Goal: Information Seeking & Learning: Learn about a topic

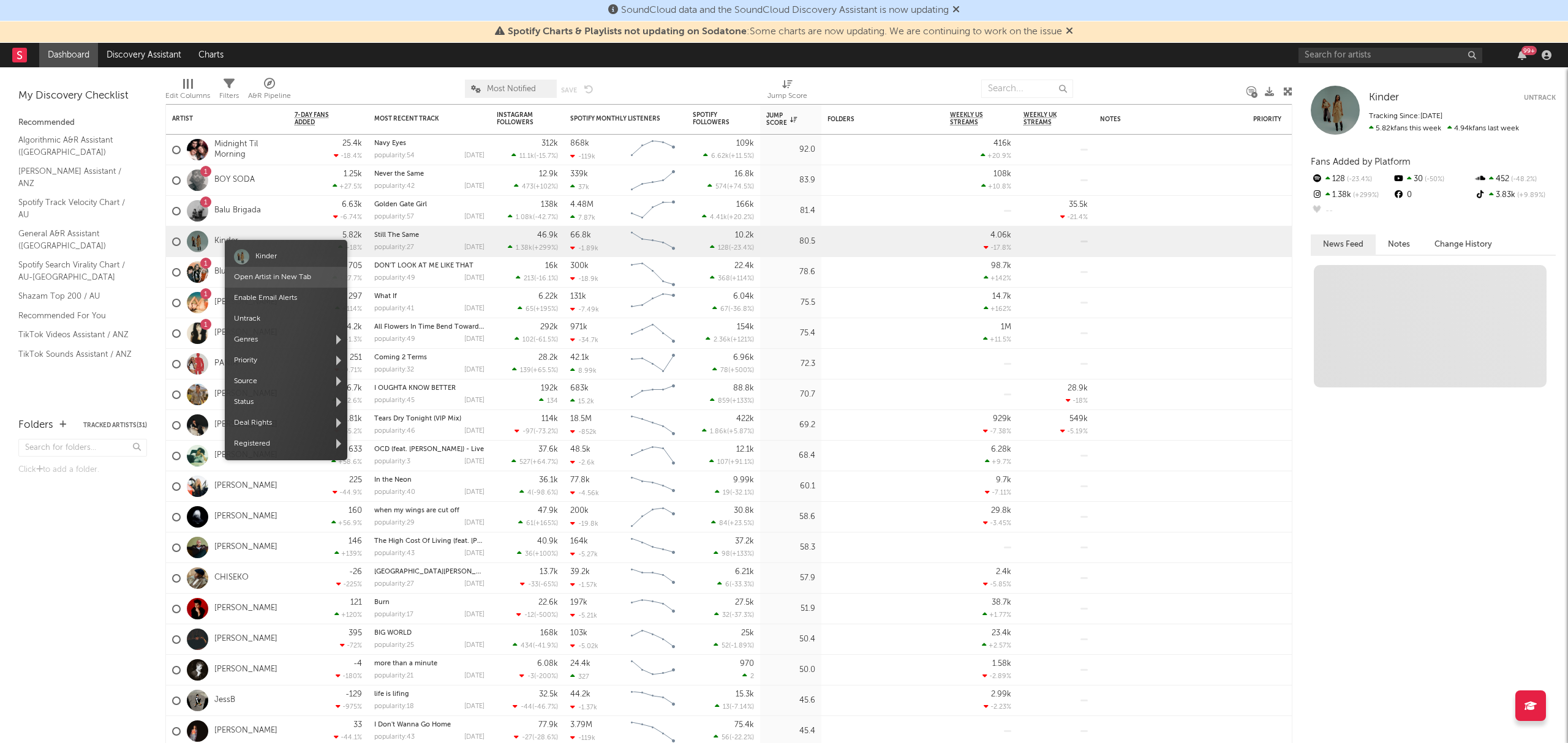
click at [260, 278] on link "Open Artist in New Tab" at bounding box center [273, 277] width 77 height 7
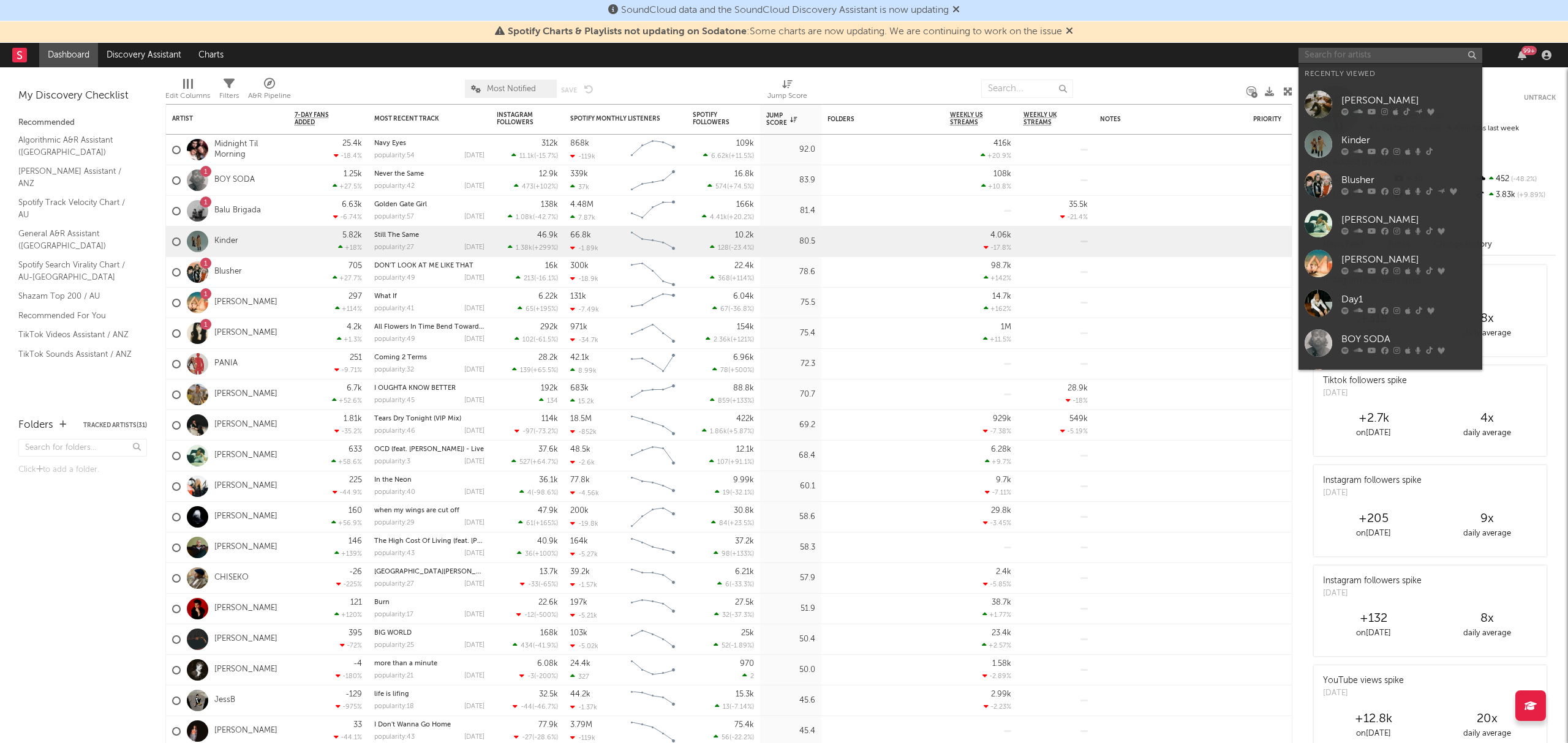
click at [1411, 54] on input "text" at bounding box center [1390, 55] width 184 height 16
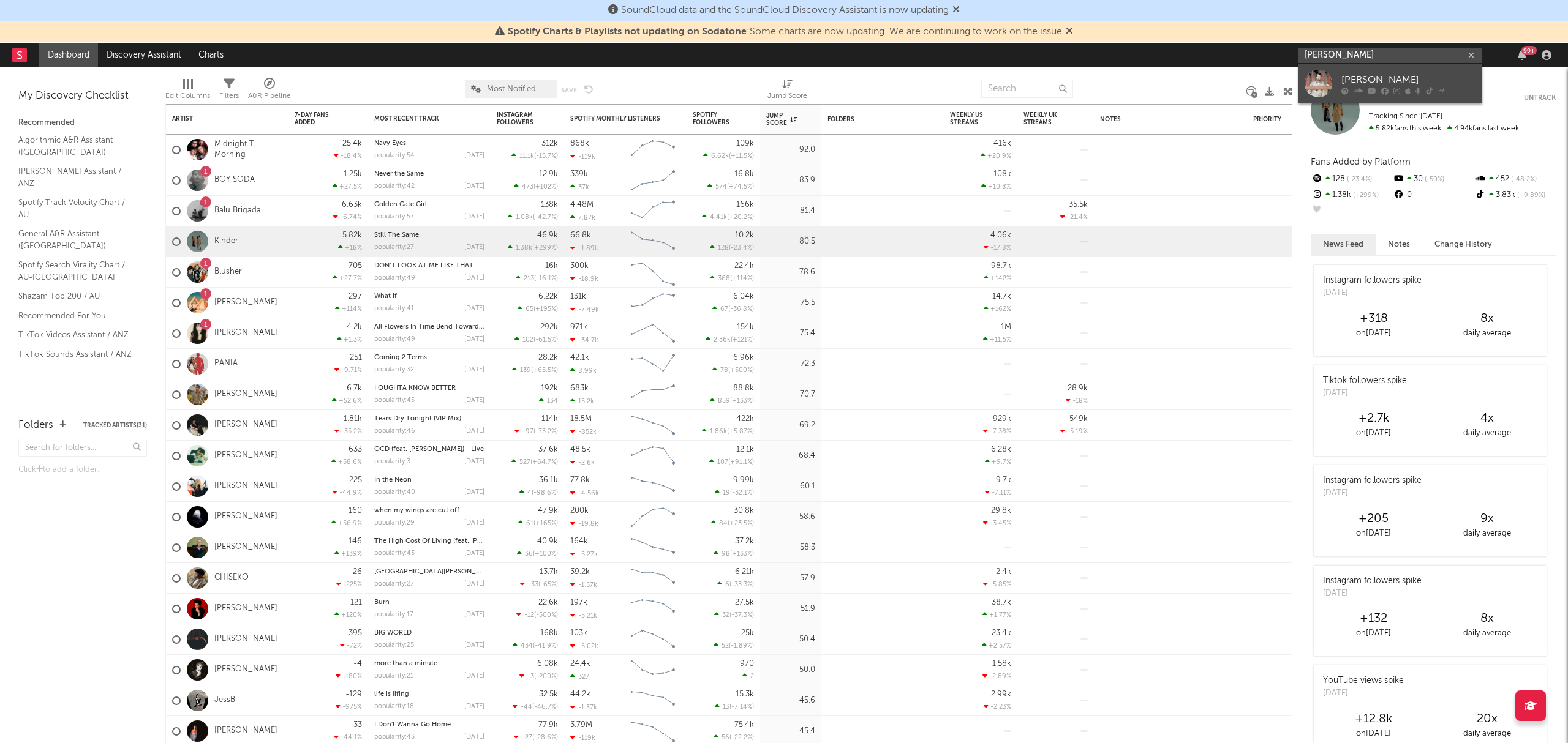
type input "[PERSON_NAME]"
click at [1389, 83] on div "[PERSON_NAME]" at bounding box center [1409, 80] width 135 height 15
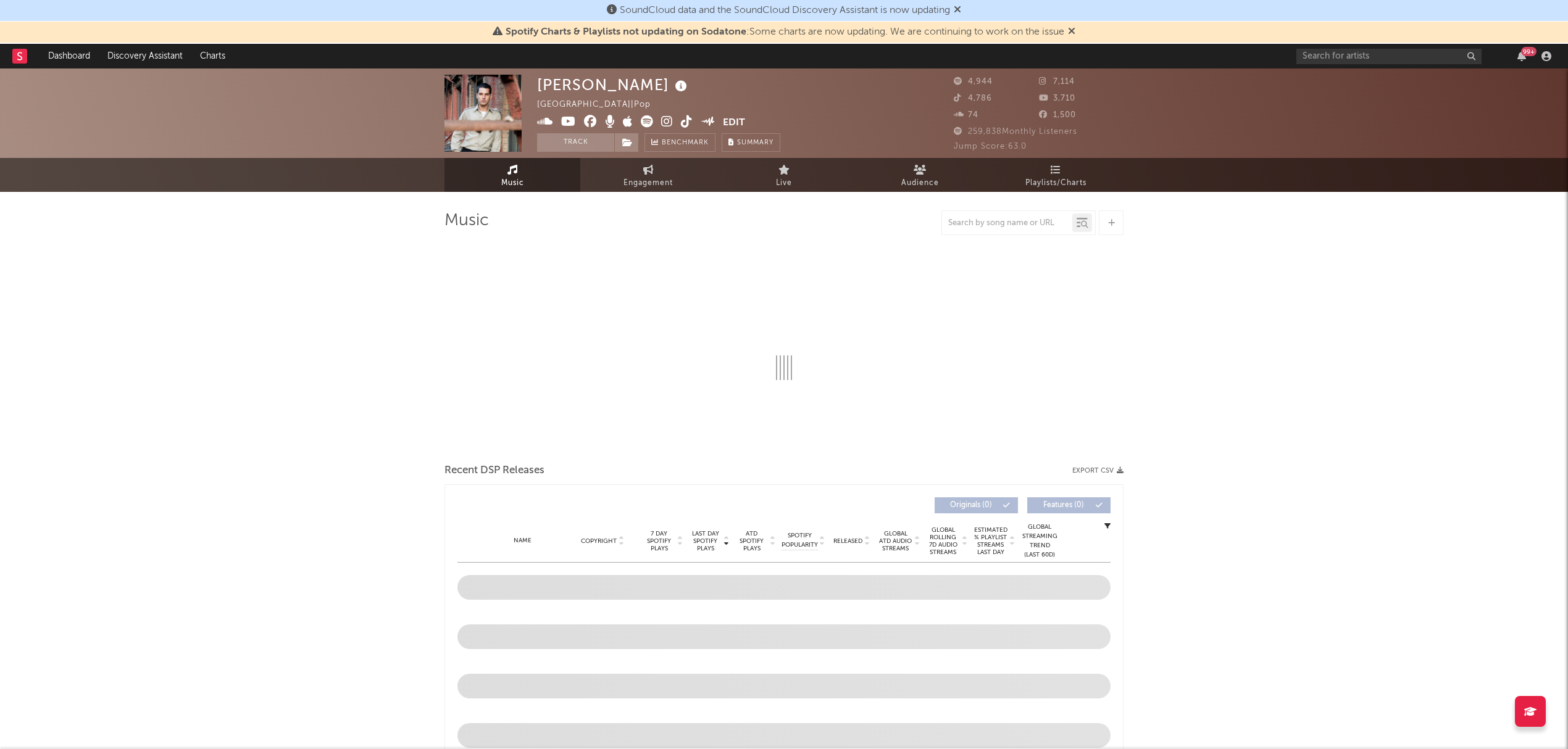
select select "6m"
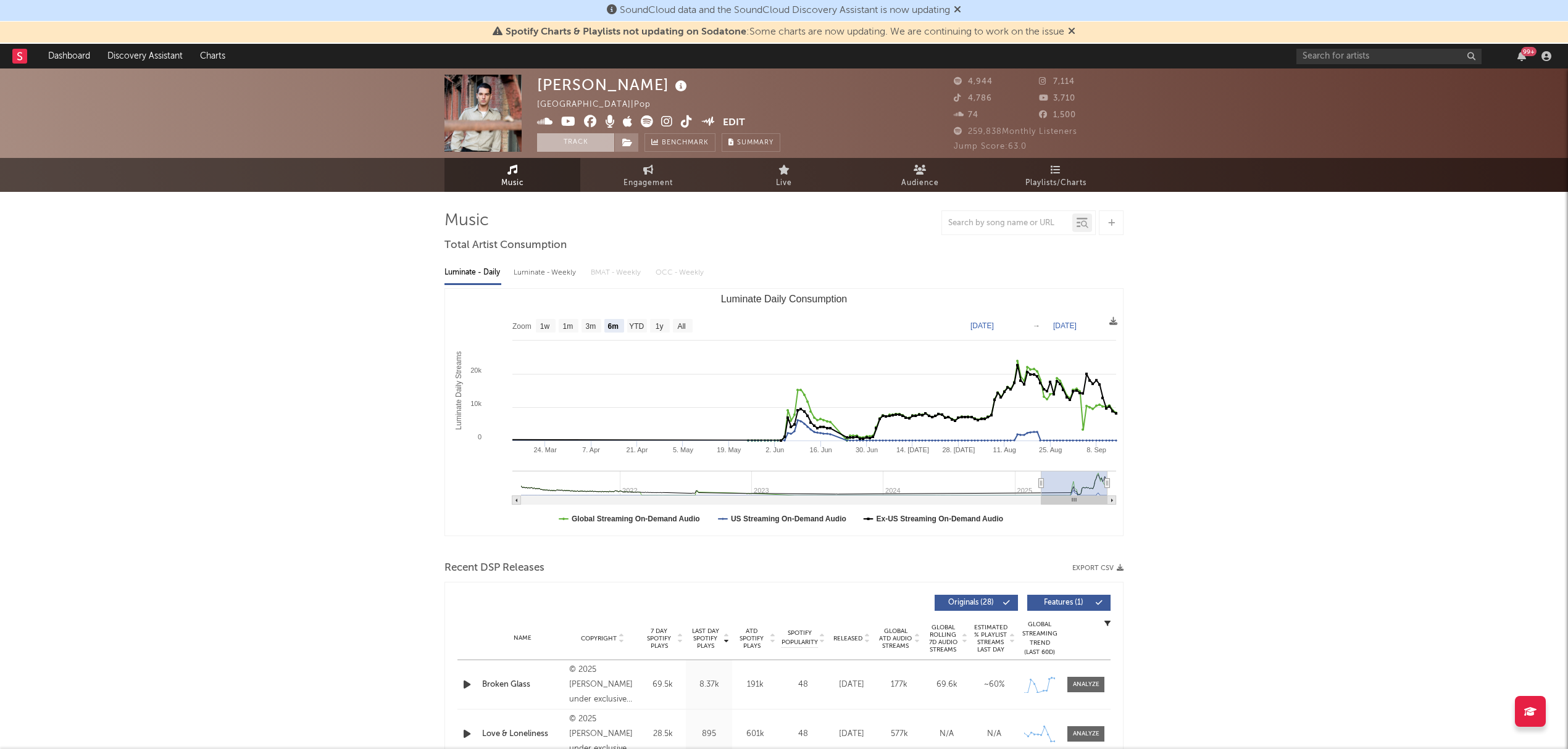
click at [586, 143] on button "Track" at bounding box center [576, 143] width 77 height 18
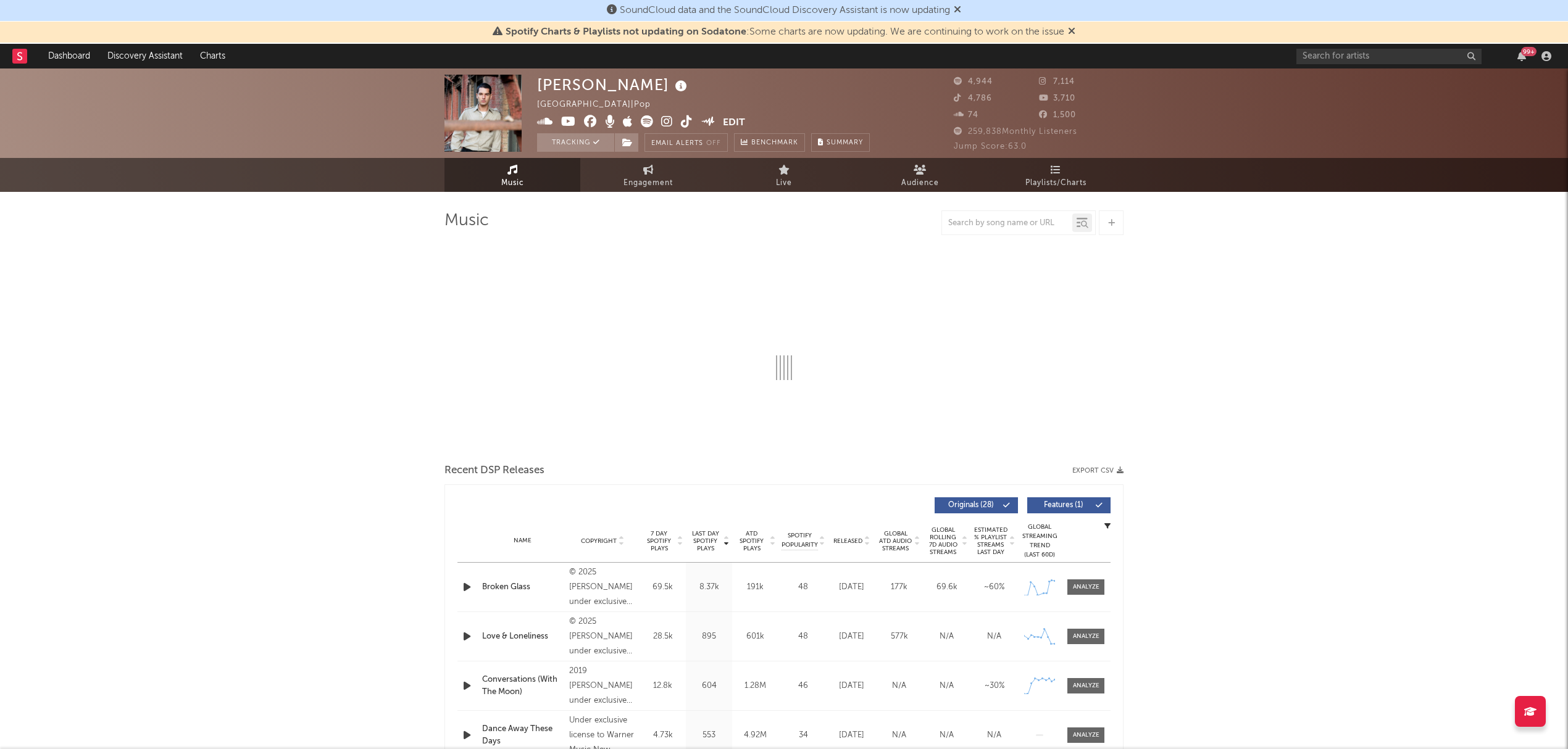
select select "6m"
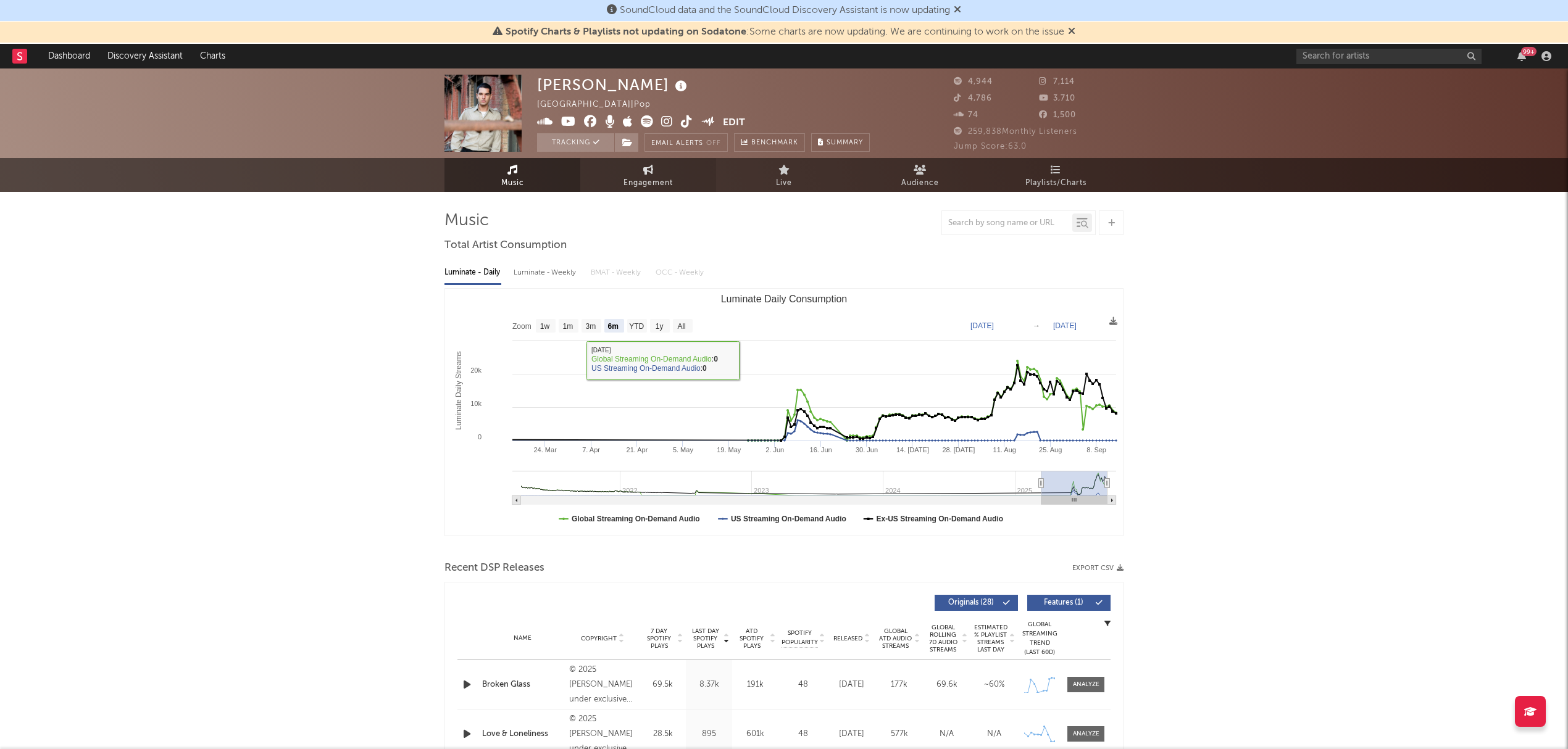
click at [647, 173] on icon at bounding box center [648, 169] width 11 height 10
select select "1w"
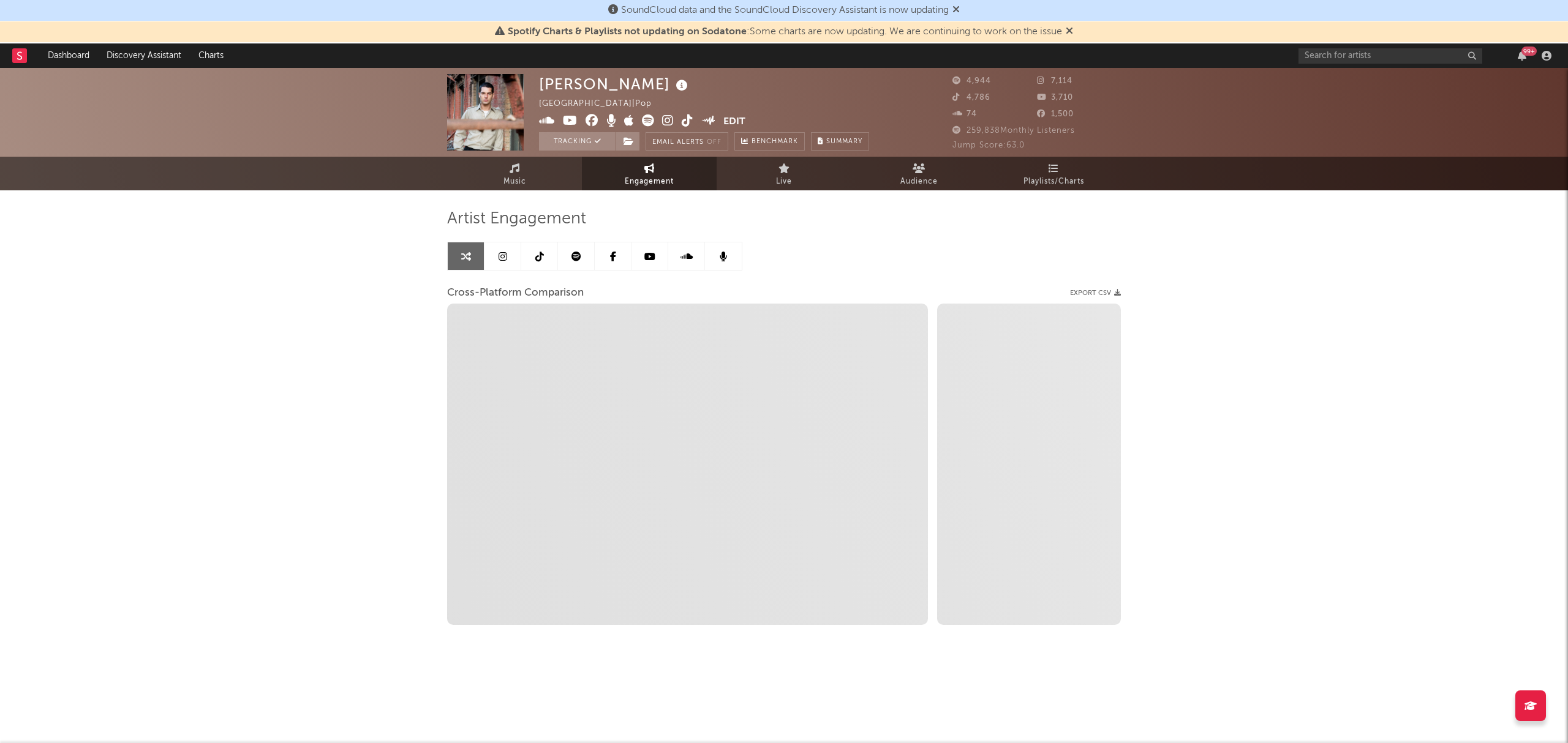
select select "1m"
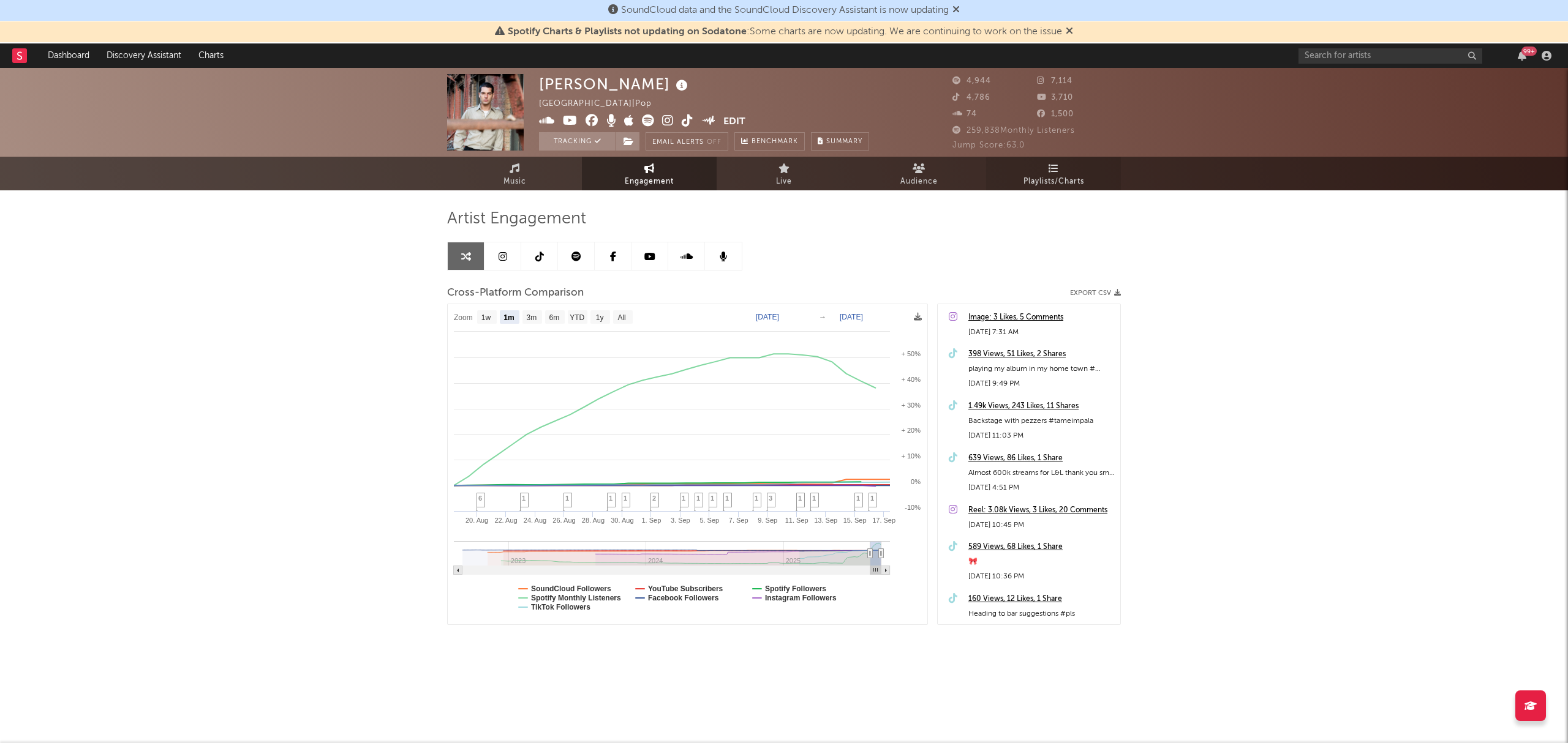
click at [1065, 178] on span "Playlists/Charts" at bounding box center [1054, 182] width 61 height 15
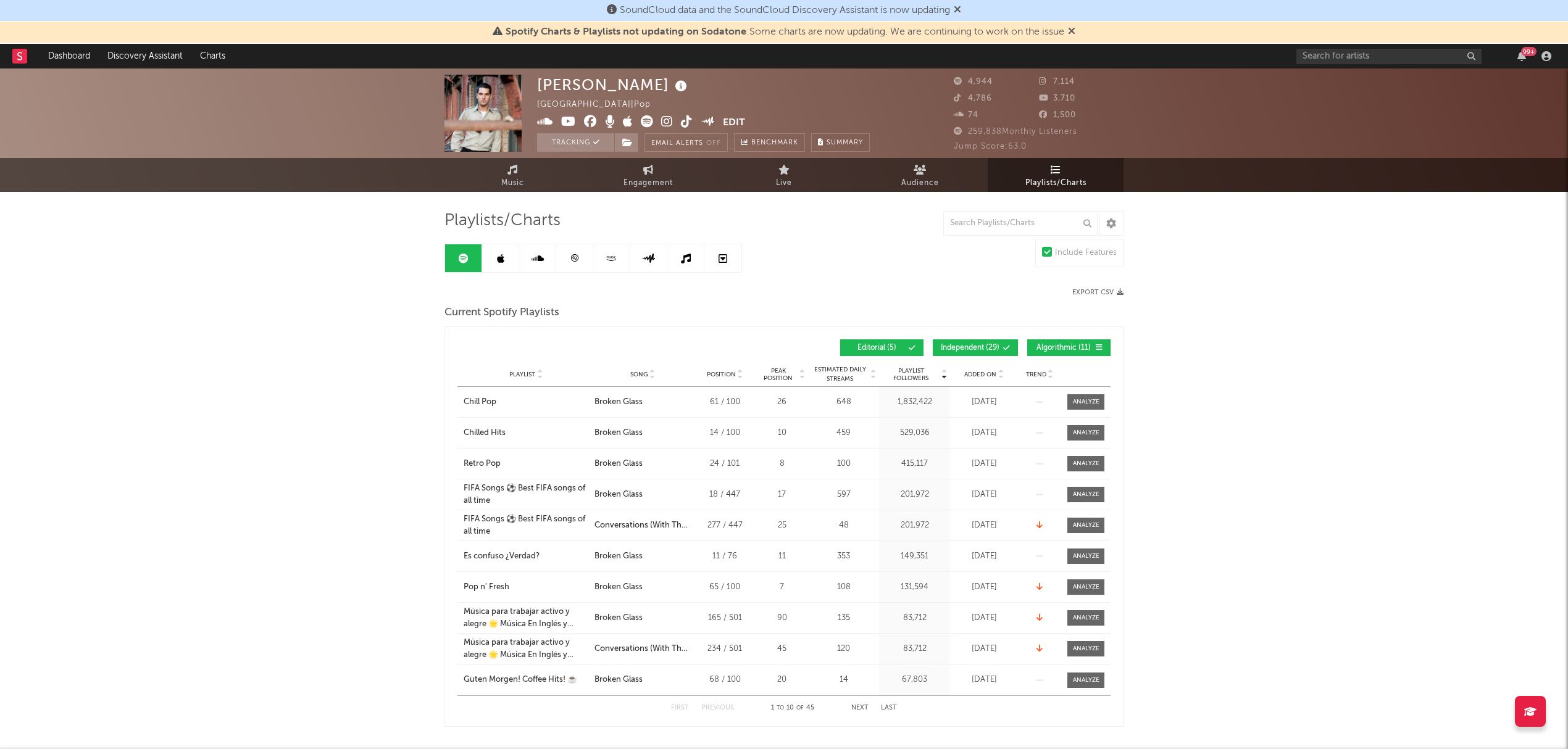
click at [975, 342] on button "Independent ( 29 )" at bounding box center [975, 348] width 86 height 17
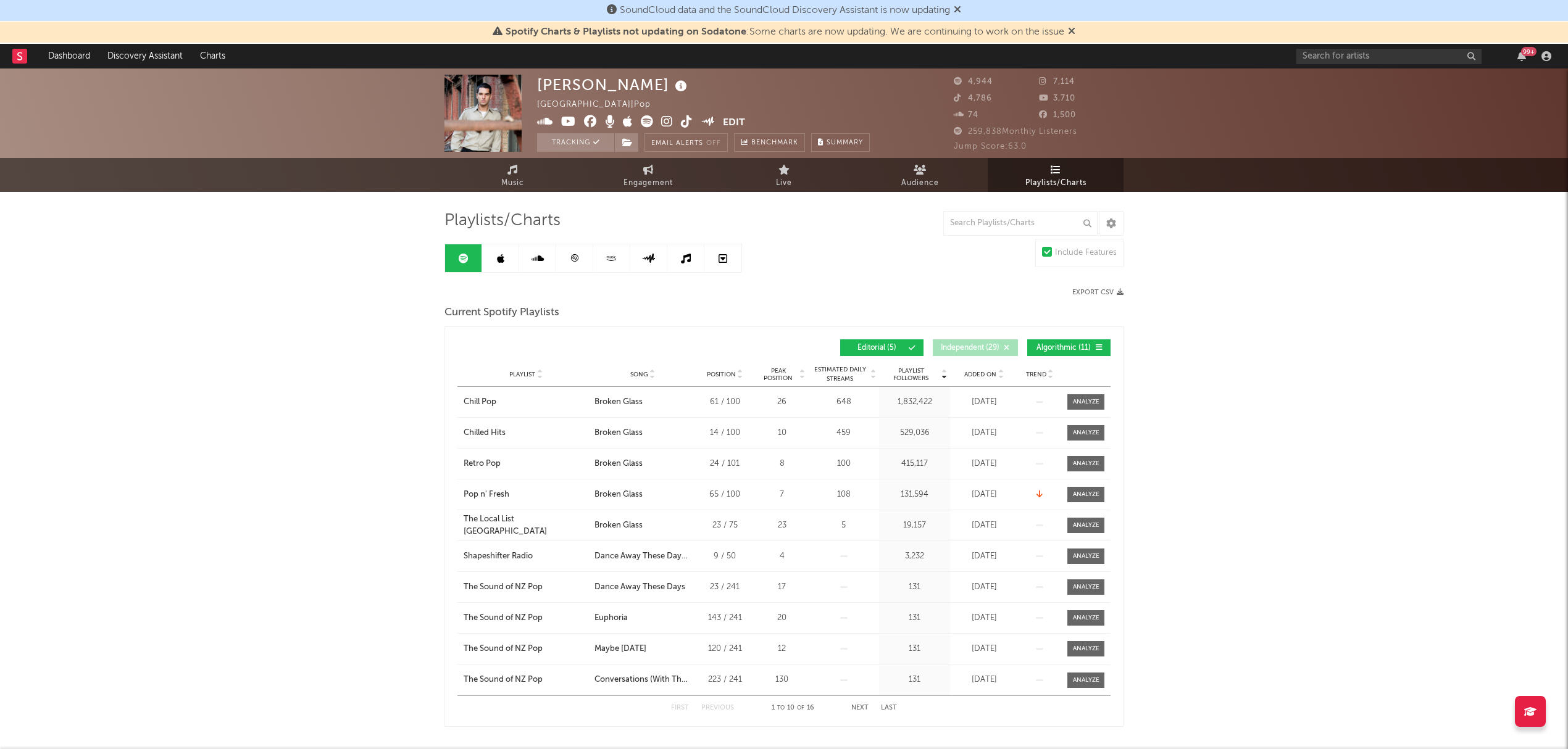
click at [1080, 345] on span "Algorithmic ( 11 )" at bounding box center [1063, 348] width 56 height 7
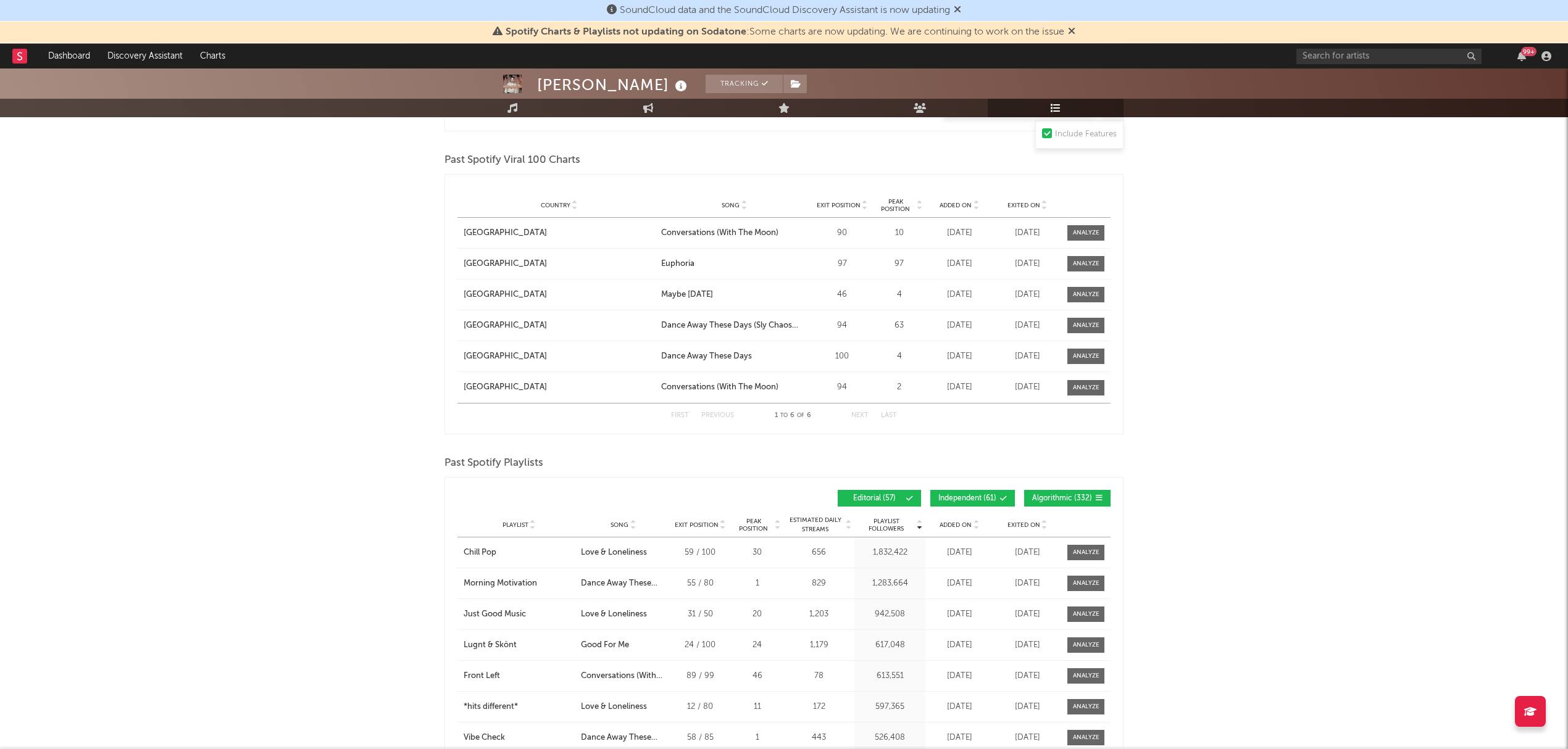
scroll to position [905, 0]
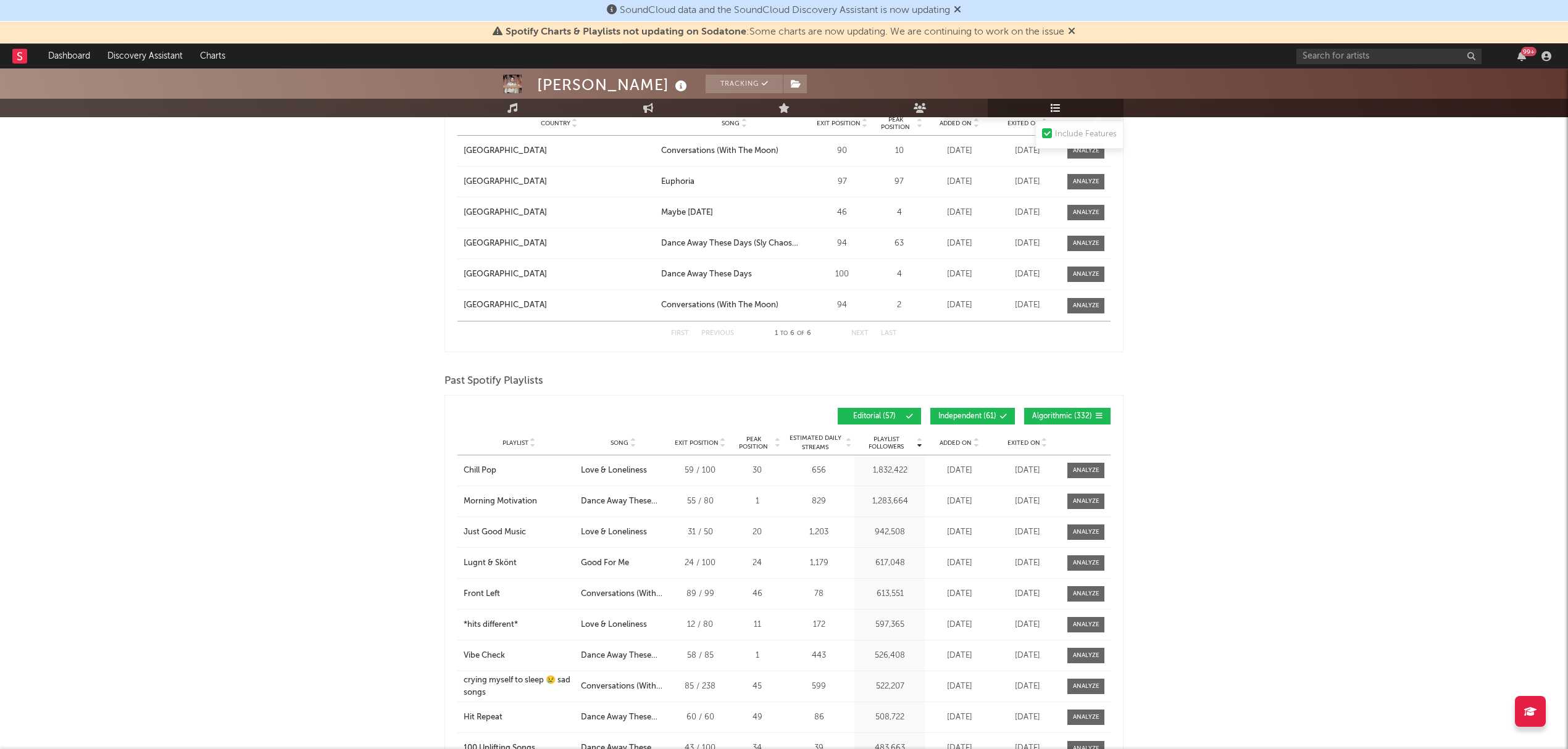
click at [955, 413] on span "Independent ( 61 )" at bounding box center [968, 416] width 58 height 7
click at [1082, 413] on span "Algorithmic ( 332 )" at bounding box center [1062, 416] width 60 height 7
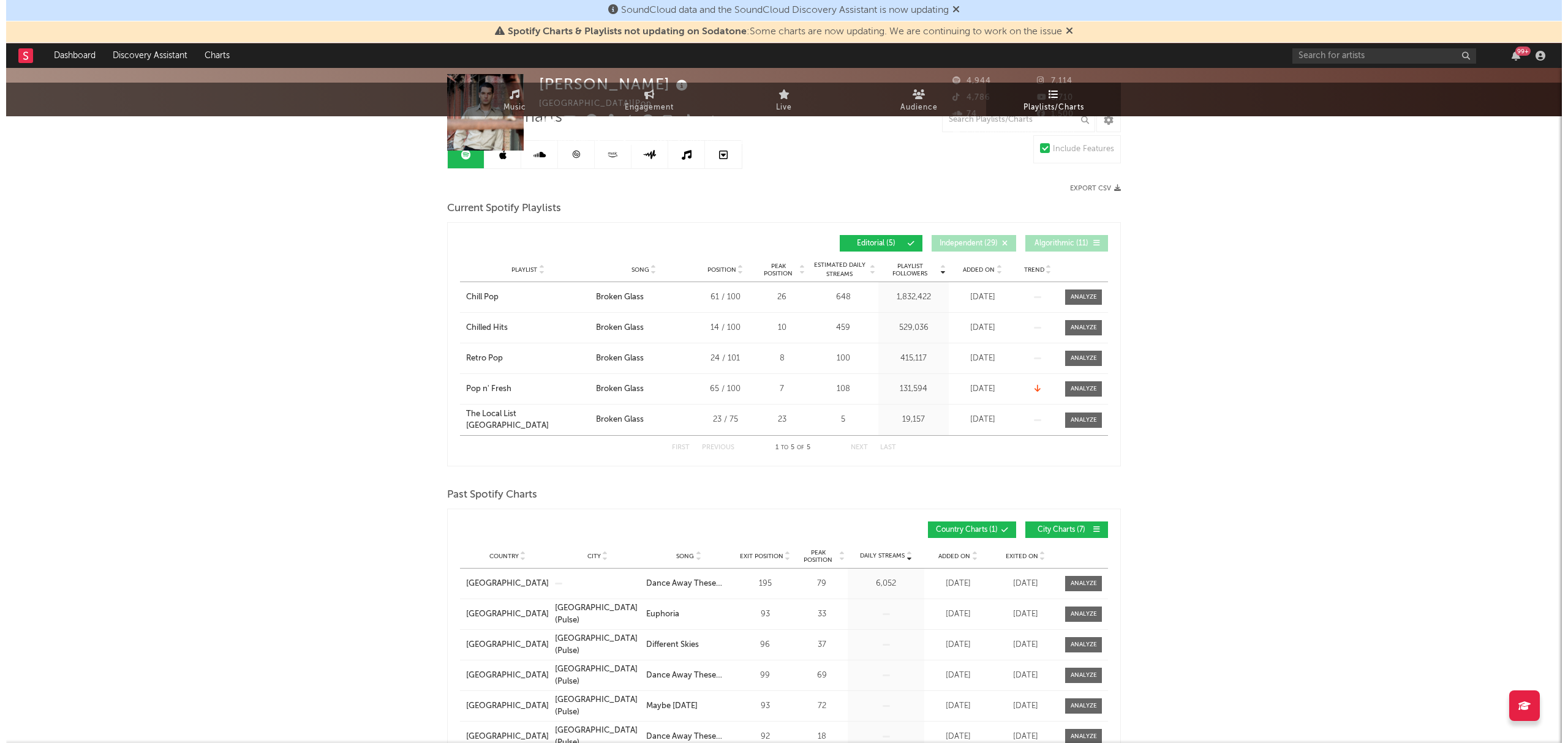
scroll to position [0, 0]
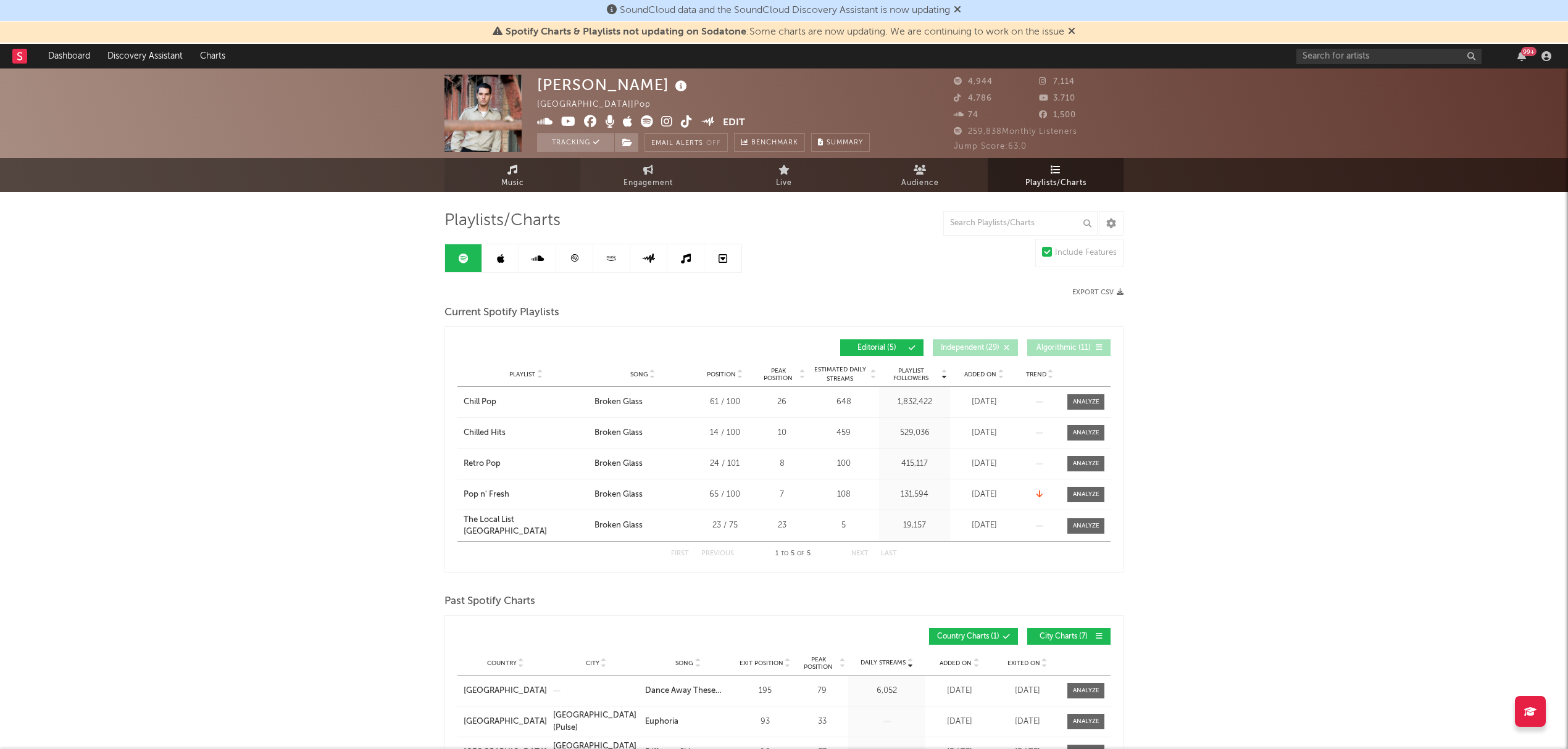
click at [645, 179] on span "Engagement" at bounding box center [648, 184] width 49 height 15
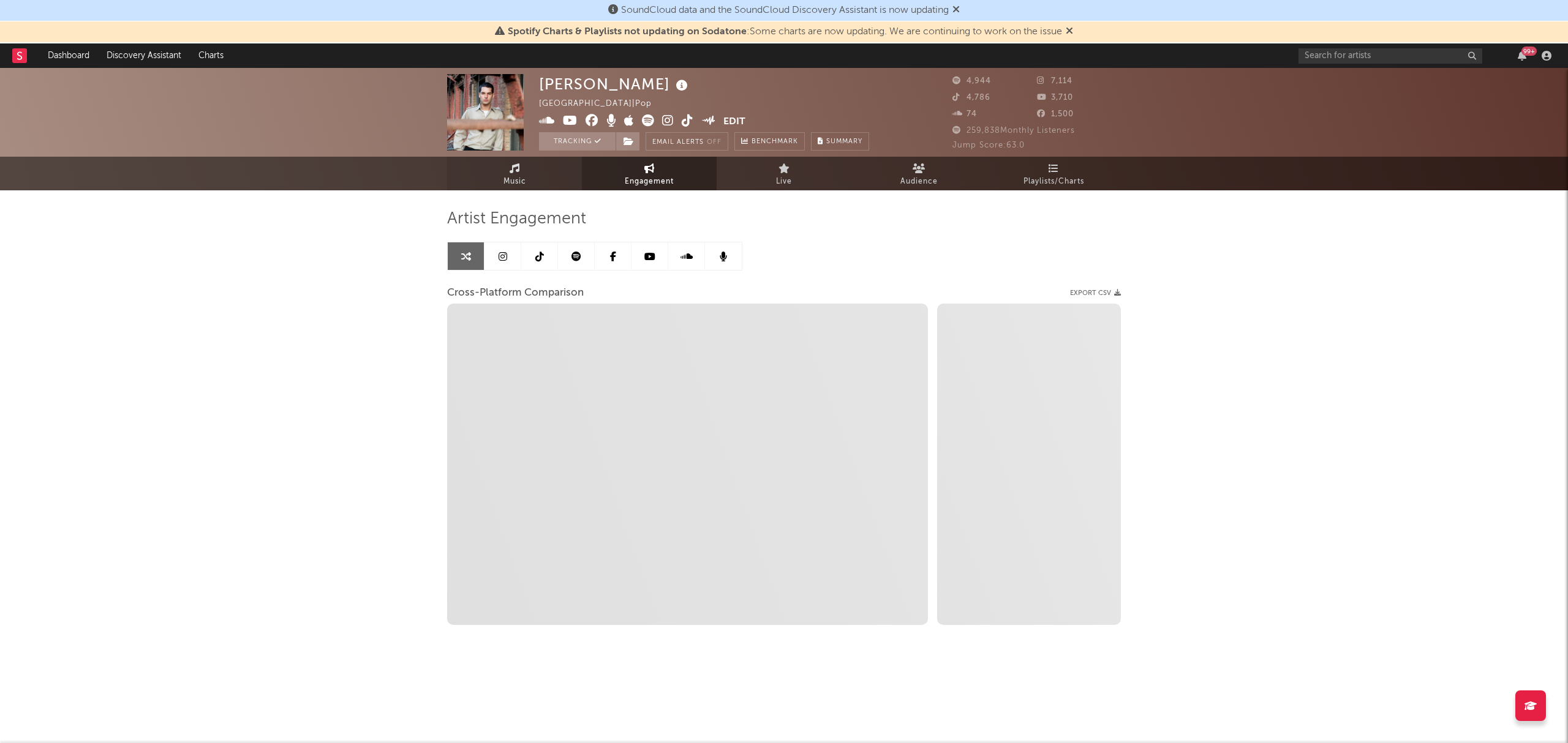
select select "1w"
select select "1m"
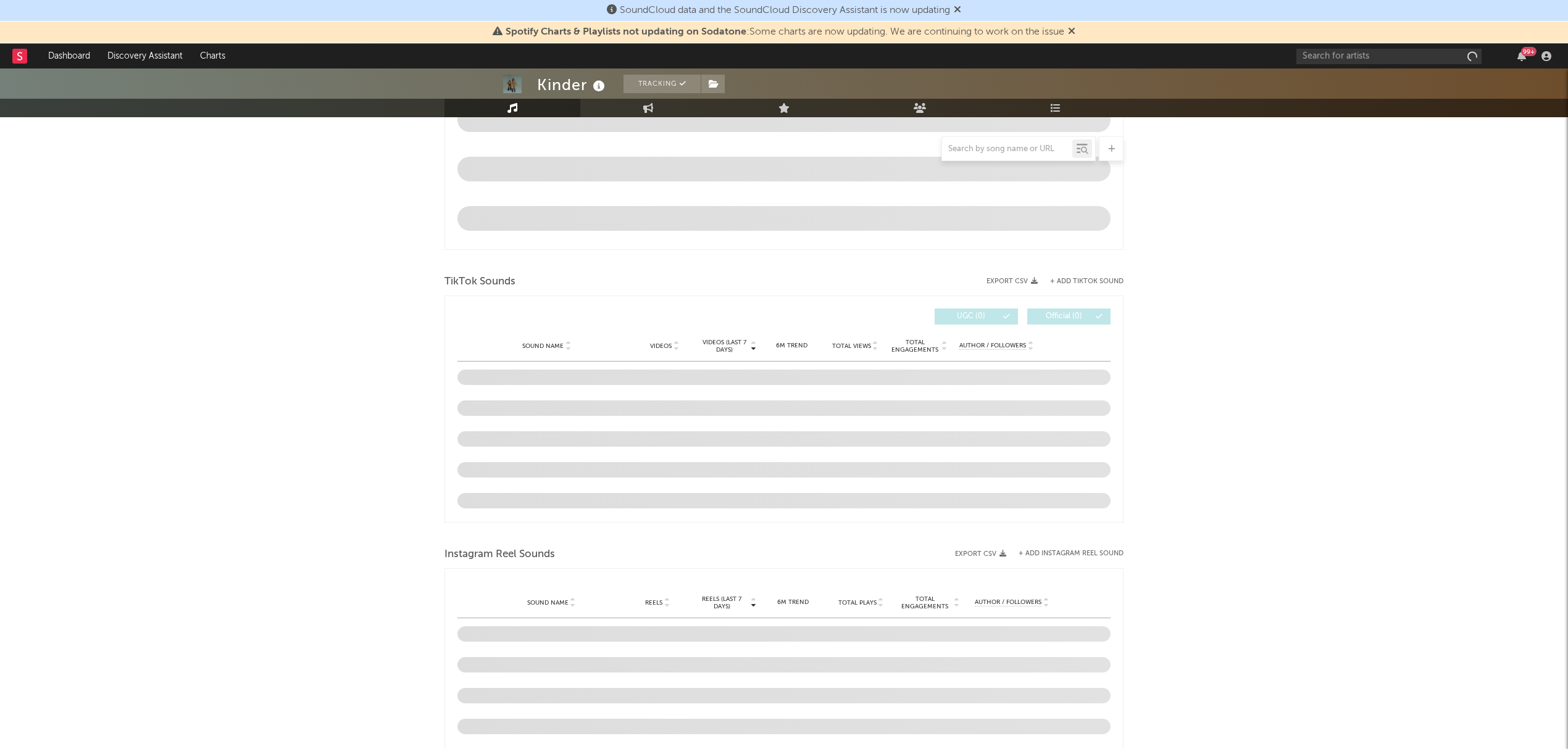
scroll to position [575, 0]
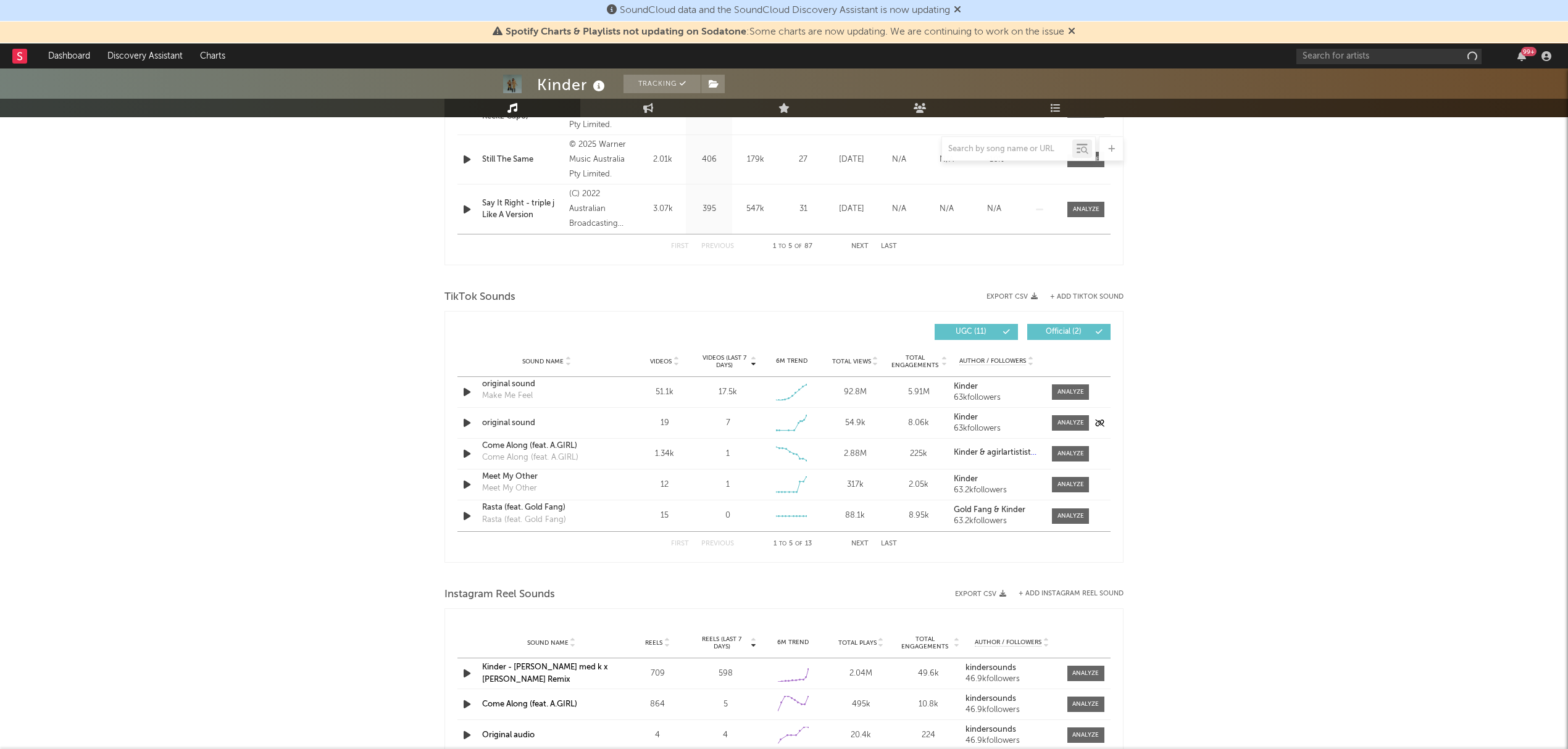
select select "6m"
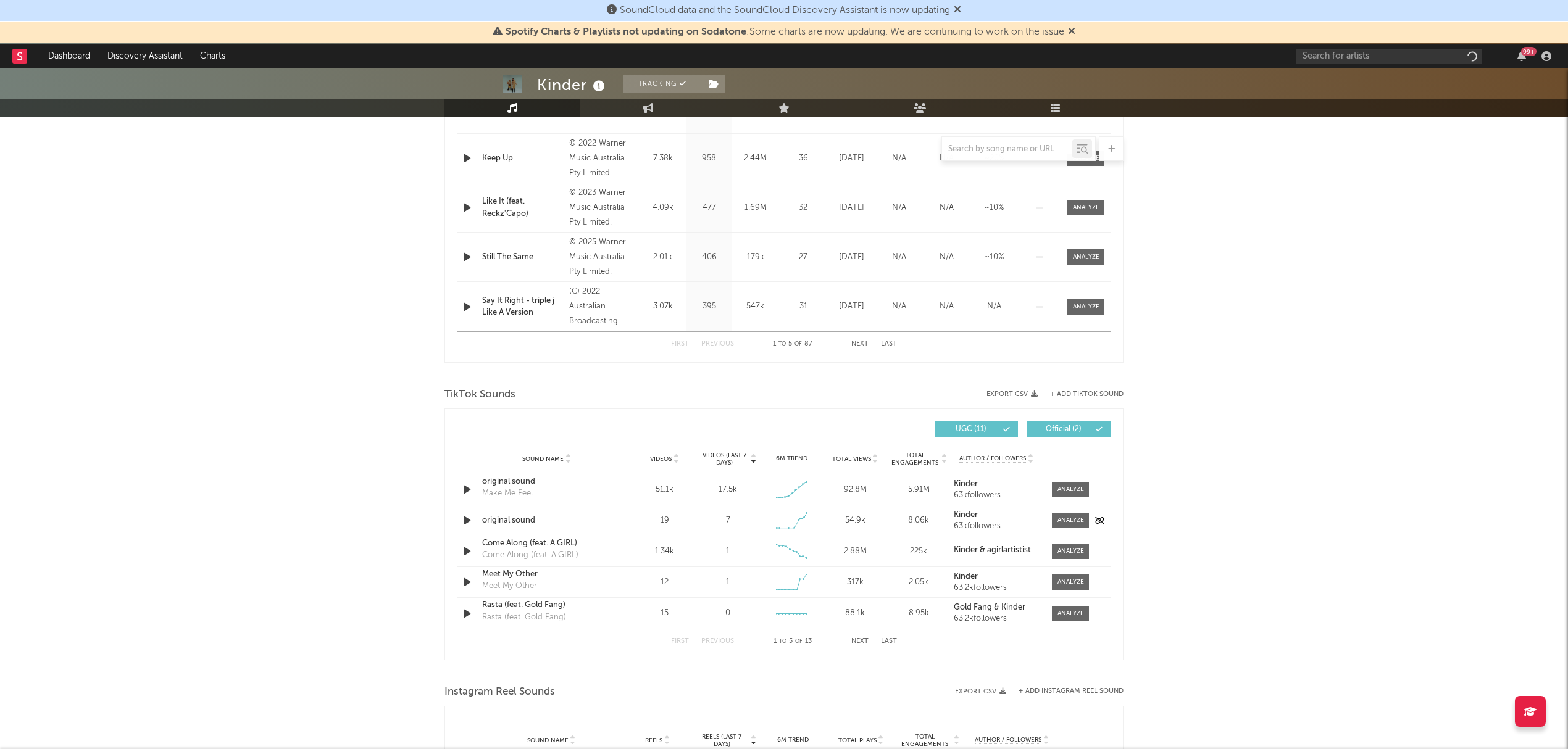
scroll to position [674, 0]
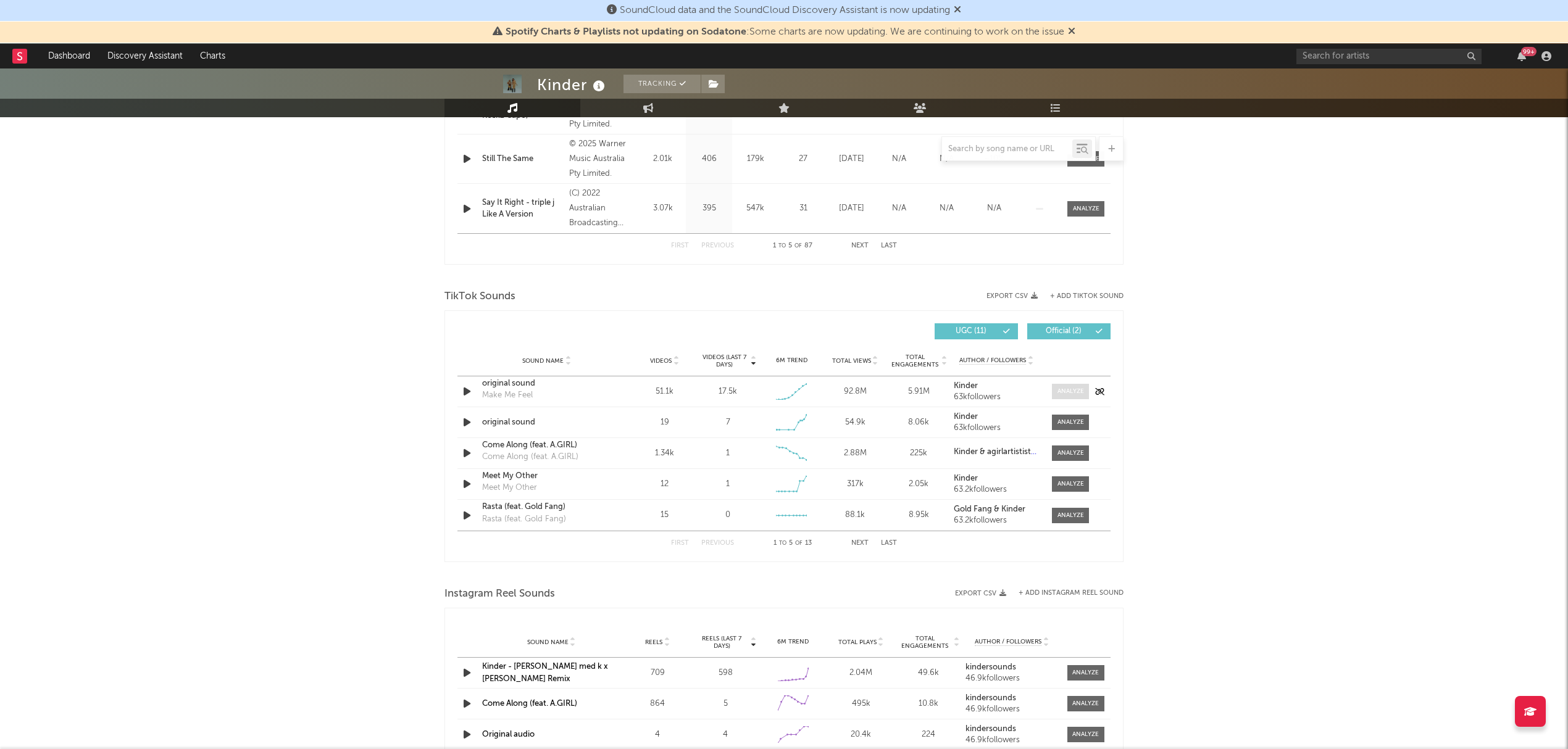
click at [1063, 395] on div at bounding box center [1071, 391] width 27 height 9
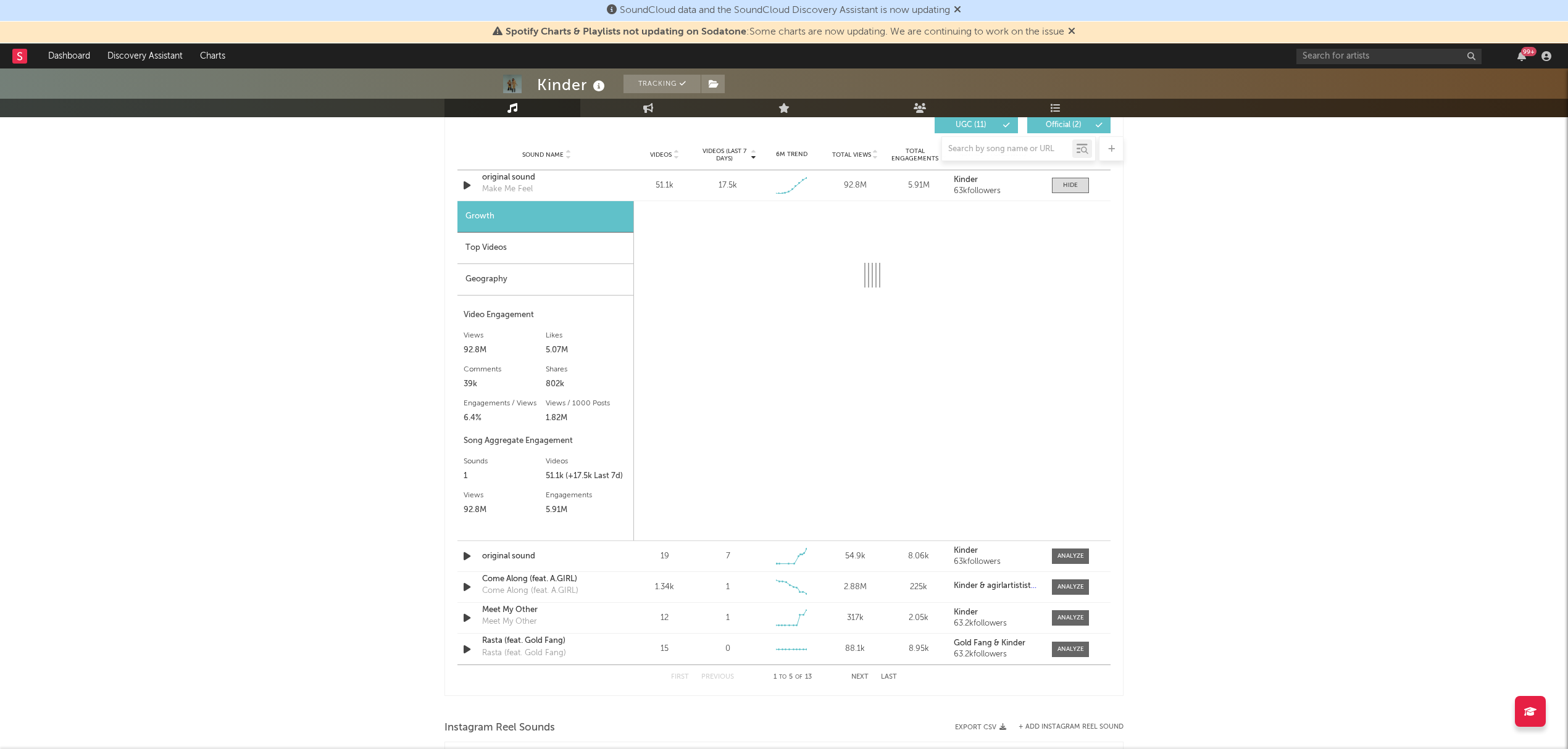
scroll to position [921, 0]
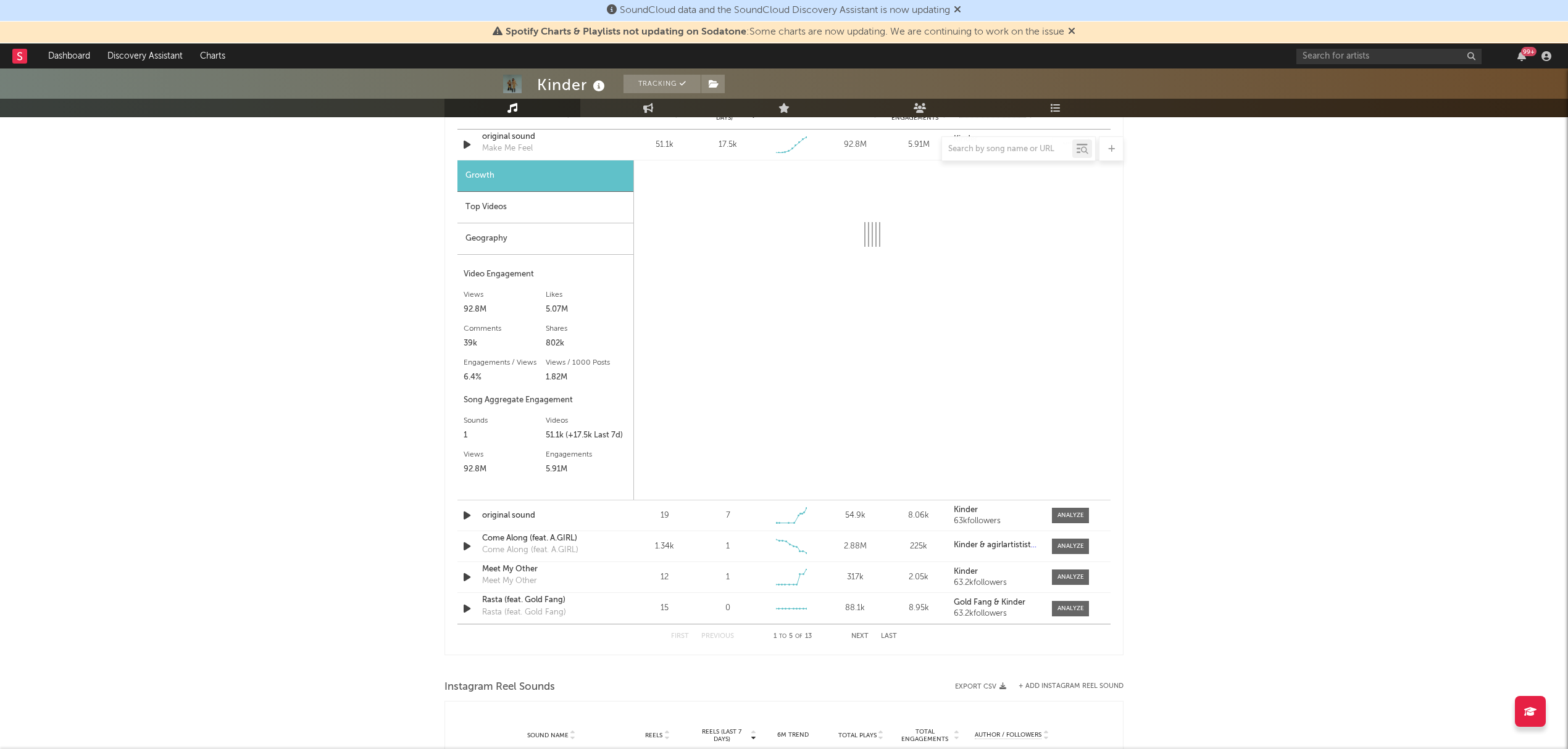
select select "1w"
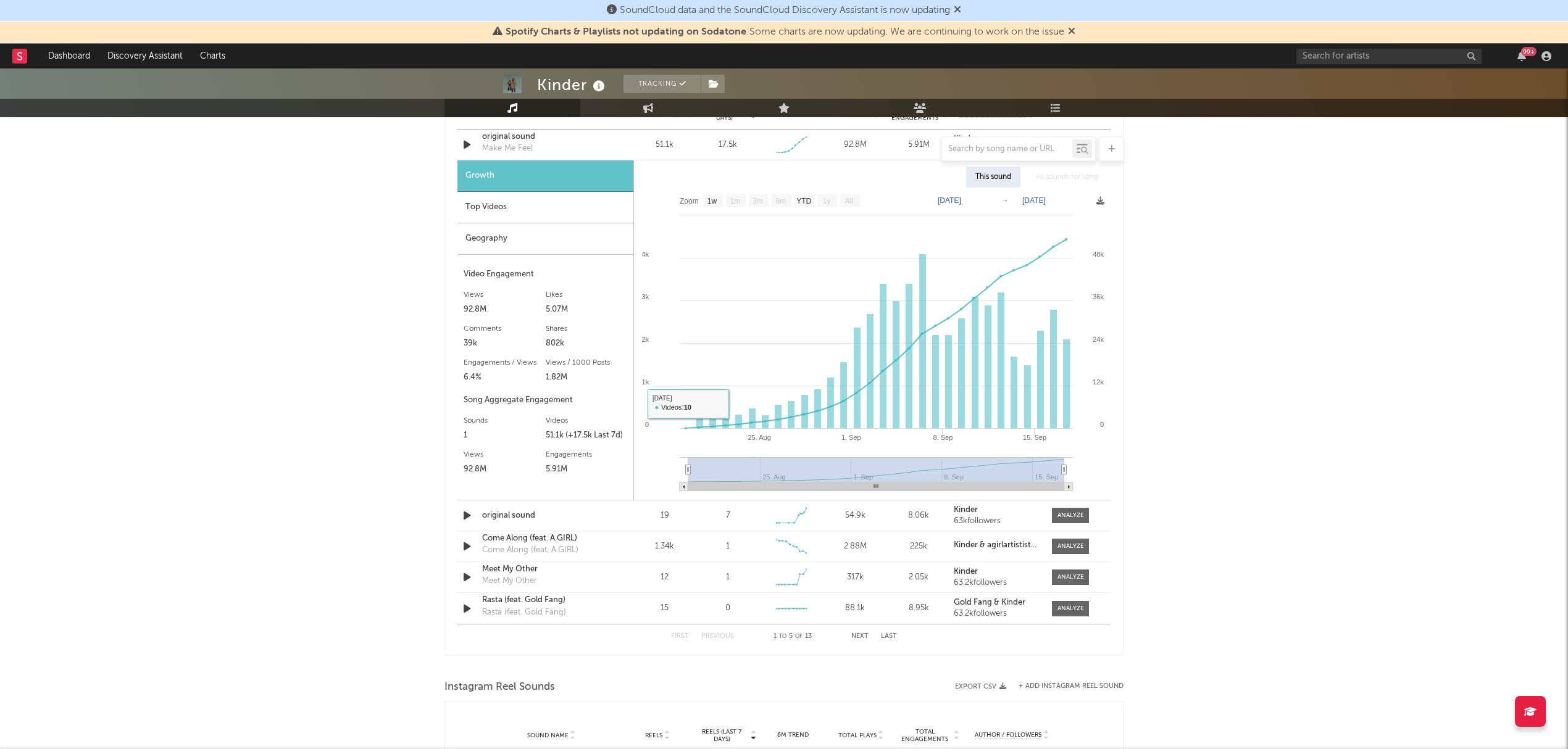
click at [504, 241] on div "Geography" at bounding box center [546, 239] width 176 height 32
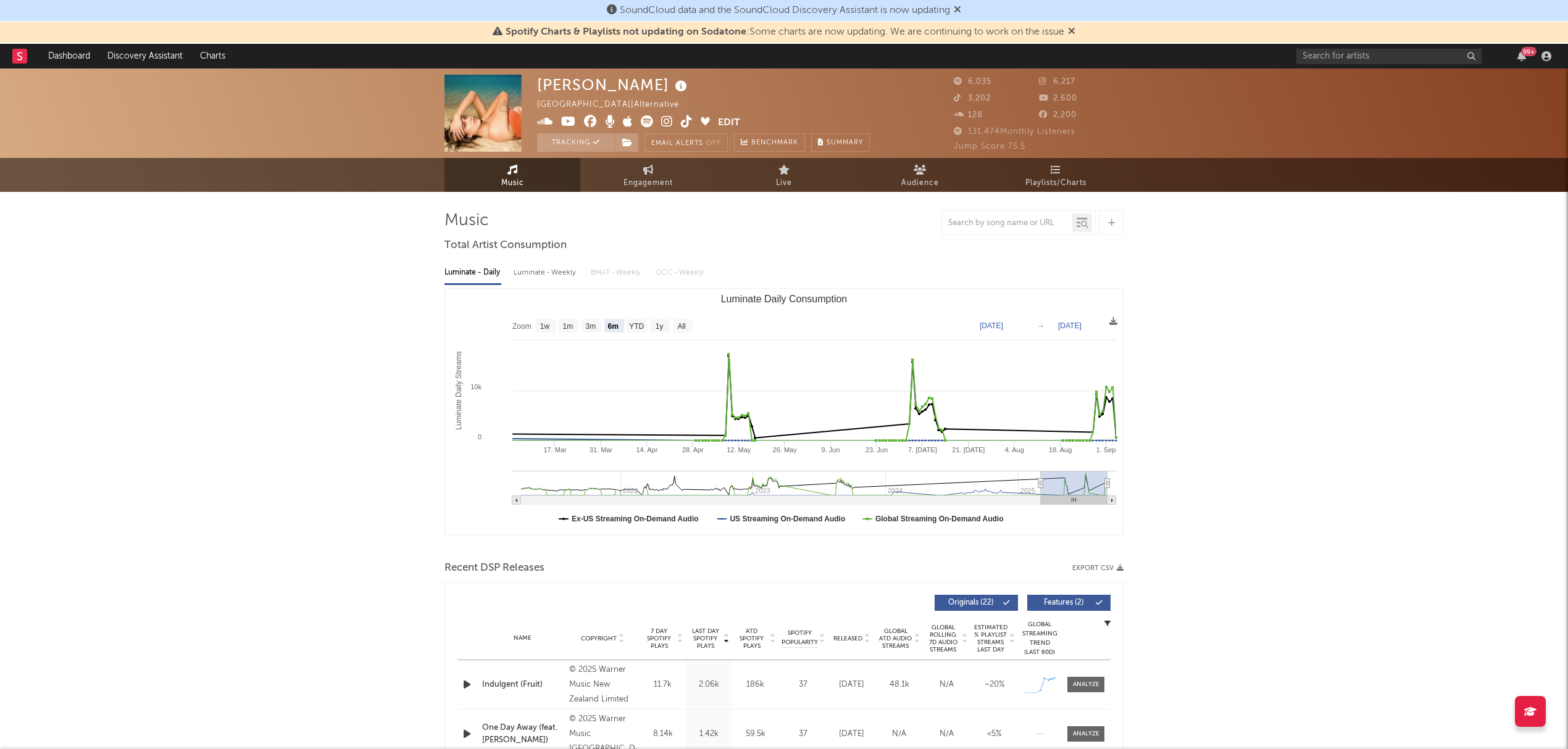
select select "6m"
